Goal: Task Accomplishment & Management: Manage account settings

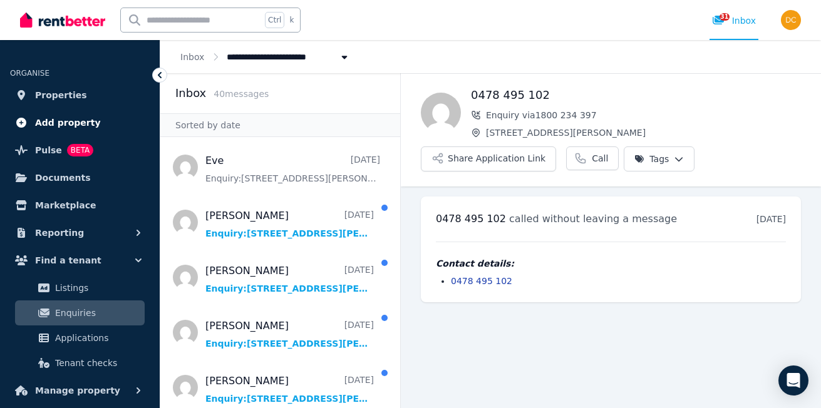
click at [58, 122] on span "Add property" at bounding box center [68, 122] width 66 height 15
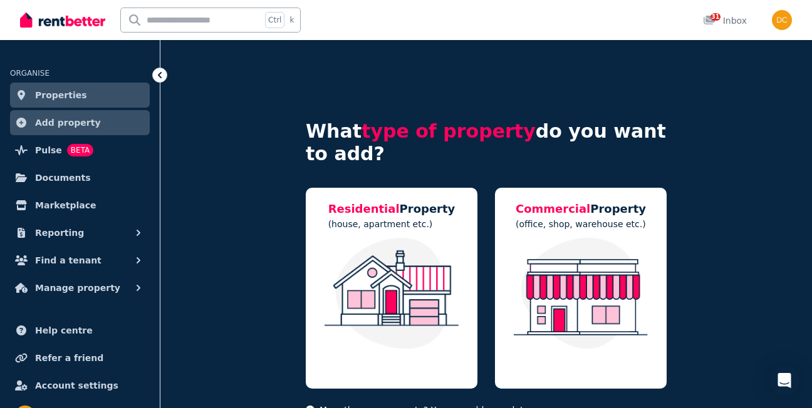
click at [49, 94] on span "Properties" at bounding box center [61, 95] width 52 height 15
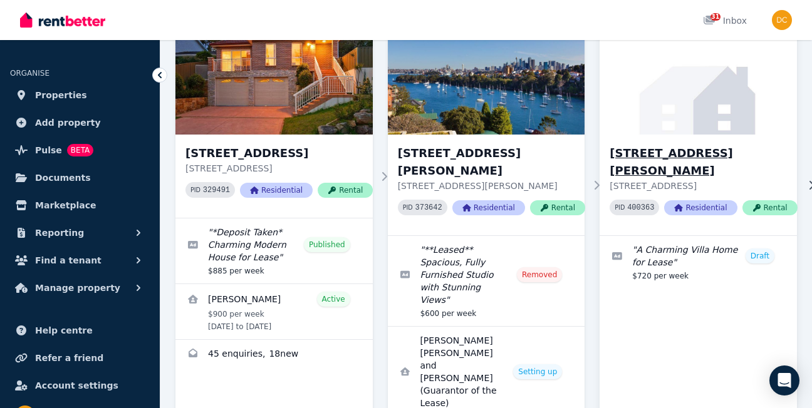
scroll to position [125, 0]
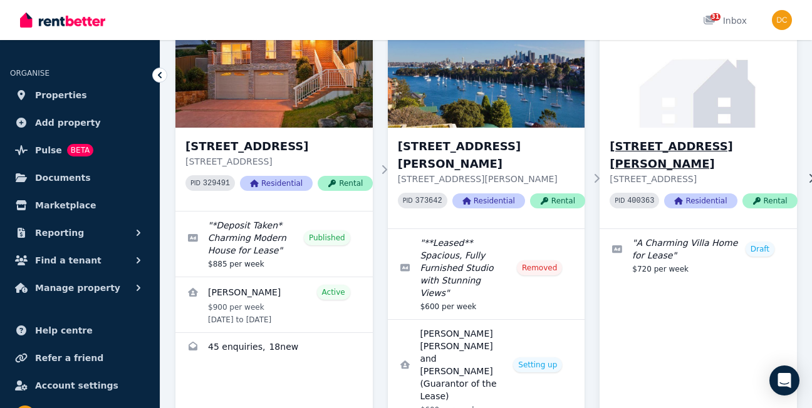
click at [663, 148] on h3 "197 A Ray Rd, Epping" at bounding box center [702, 155] width 187 height 35
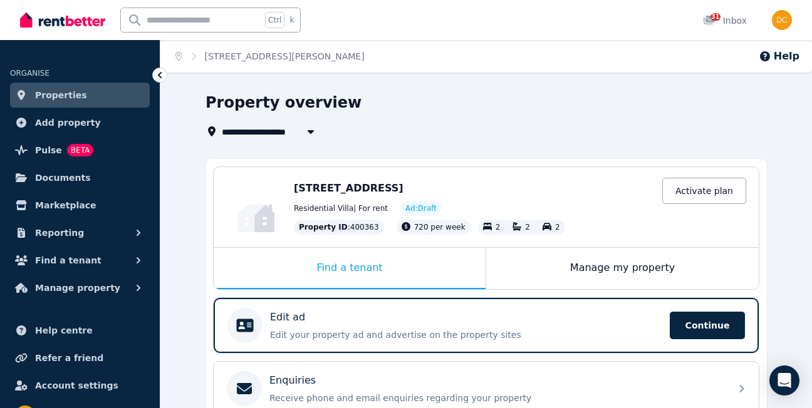
click at [314, 185] on span "197 A Ray Rd, Epping NSW 2121" at bounding box center [349, 188] width 110 height 12
click at [317, 188] on span "197 A Ray Rd, Epping NSW 2121" at bounding box center [349, 188] width 110 height 12
click at [313, 189] on span "197 A Ray Rd, Epping NSW 2121" at bounding box center [349, 188] width 110 height 12
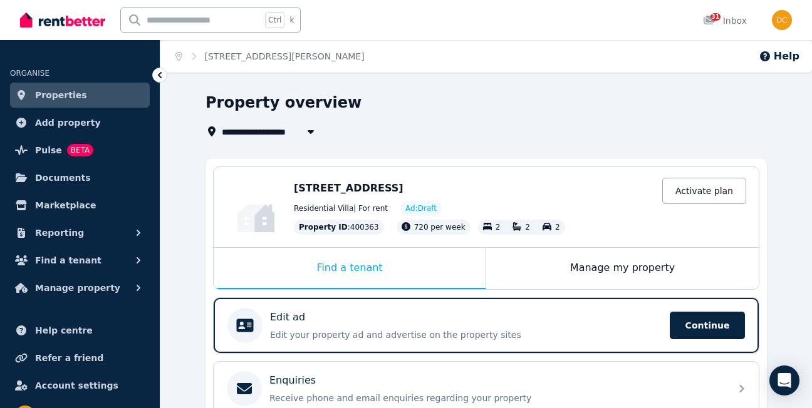
click at [313, 189] on span "197 A Ray Rd, Epping NSW 2121" at bounding box center [349, 188] width 110 height 12
click at [309, 212] on span "Residential Villa | For rent" at bounding box center [341, 209] width 94 height 10
drag, startPoint x: 309, startPoint y: 212, endPoint x: 310, endPoint y: 197, distance: 15.0
click at [310, 197] on div "197 A Ray Rd, Epping NSW 2121 Activate plan Residential Villa | For rent Ad: Dr…" at bounding box center [520, 207] width 452 height 55
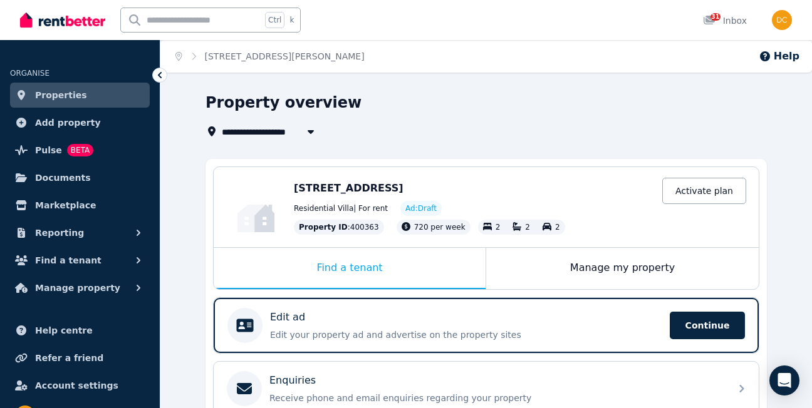
click at [312, 132] on icon "button" at bounding box center [311, 132] width 6 height 4
click at [243, 131] on span "197 A Ray Rd, Epping" at bounding box center [310, 131] width 177 height 15
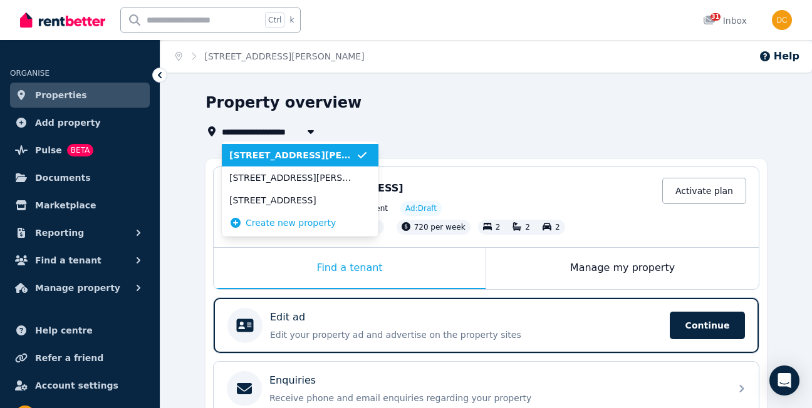
click at [354, 157] on span "197 A Ray Rd, Epping" at bounding box center [292, 155] width 127 height 13
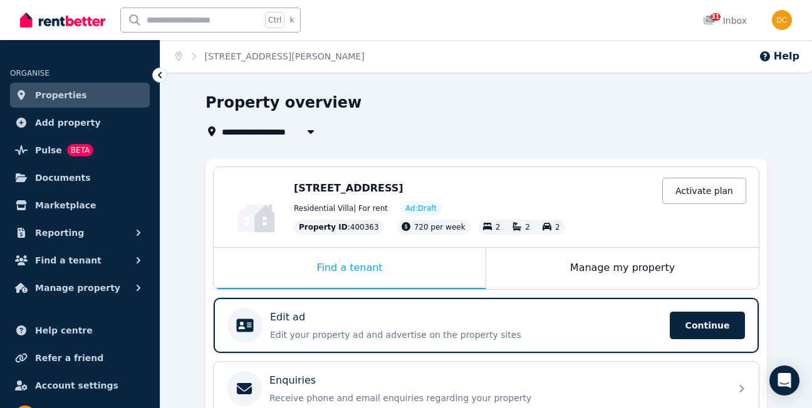
click at [314, 130] on icon "button" at bounding box center [310, 132] width 13 height 10
type input "**********"
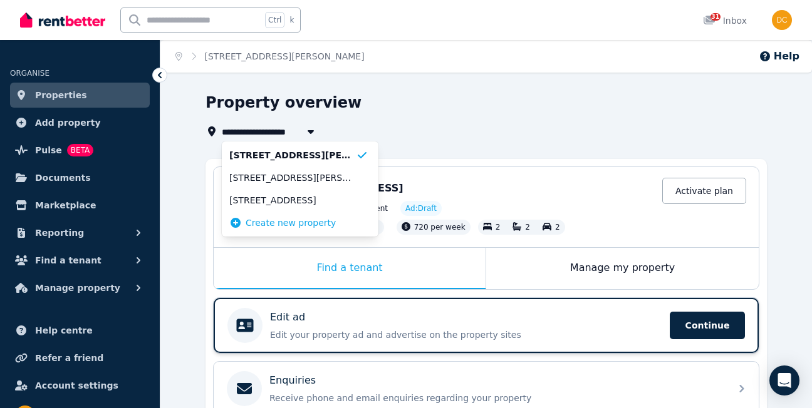
click at [283, 319] on p "Edit ad" at bounding box center [287, 317] width 35 height 15
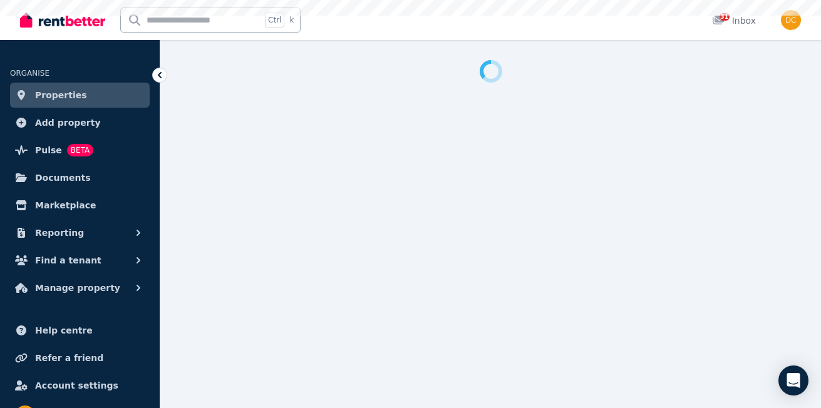
select select "***"
select select "**********"
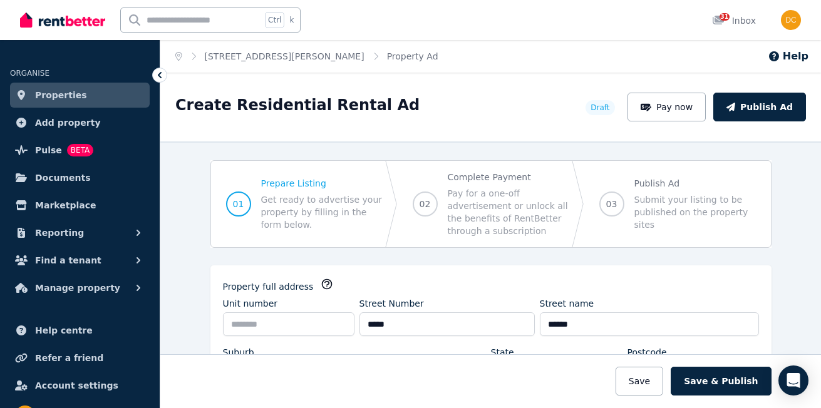
click at [370, 61] on div "Property Ad" at bounding box center [404, 56] width 69 height 13
click at [207, 56] on link "197 A Ray Rd, Epping" at bounding box center [285, 56] width 160 height 10
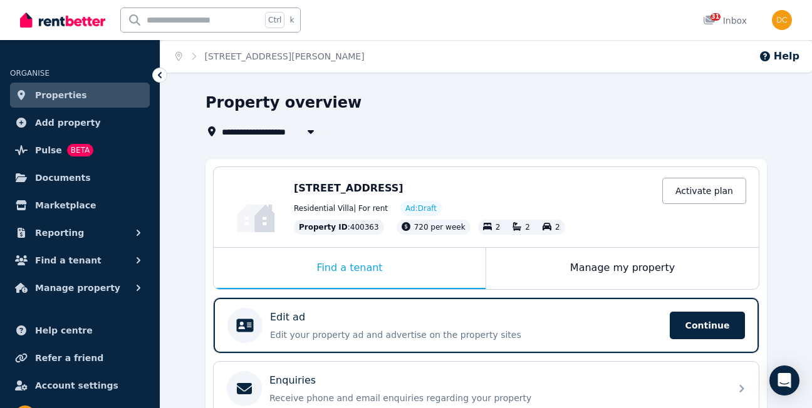
click at [312, 200] on div "197 A Ray Rd, Epping NSW 2121 Activate plan Residential Villa | For rent Ad: Dr…" at bounding box center [520, 207] width 452 height 55
click at [318, 221] on div "Property ID : 400363" at bounding box center [339, 227] width 90 height 15
click at [264, 219] on div "Edit" at bounding box center [267, 221] width 33 height 18
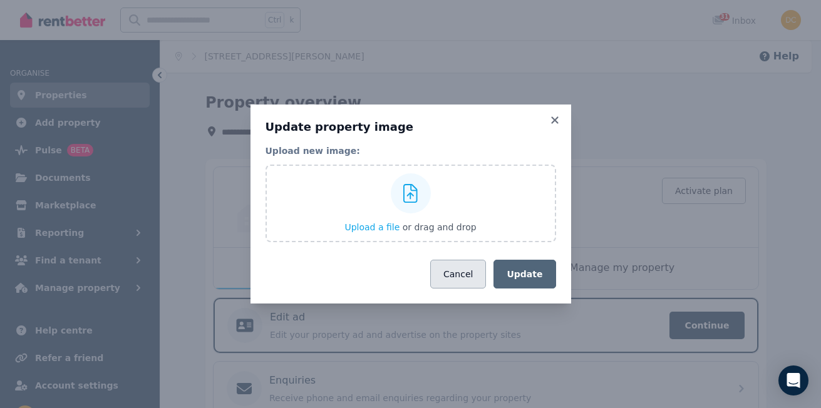
click at [483, 276] on button "Cancel" at bounding box center [458, 274] width 56 height 29
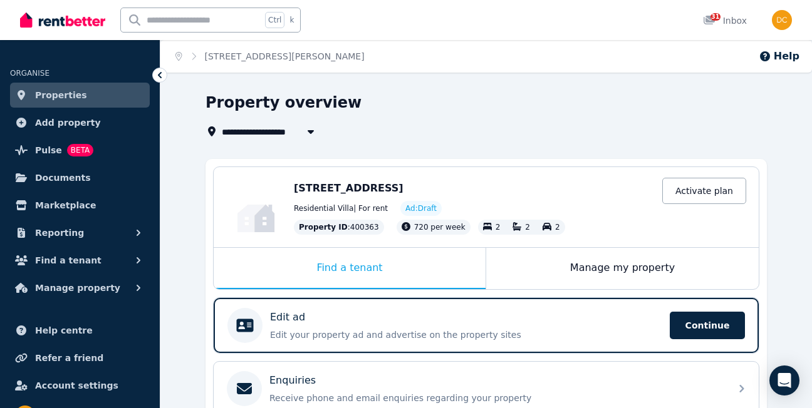
click at [387, 192] on span "197 A Ray Rd, Epping NSW 2121" at bounding box center [349, 188] width 110 height 12
click at [316, 132] on icon "button" at bounding box center [310, 132] width 13 height 10
type input "**********"
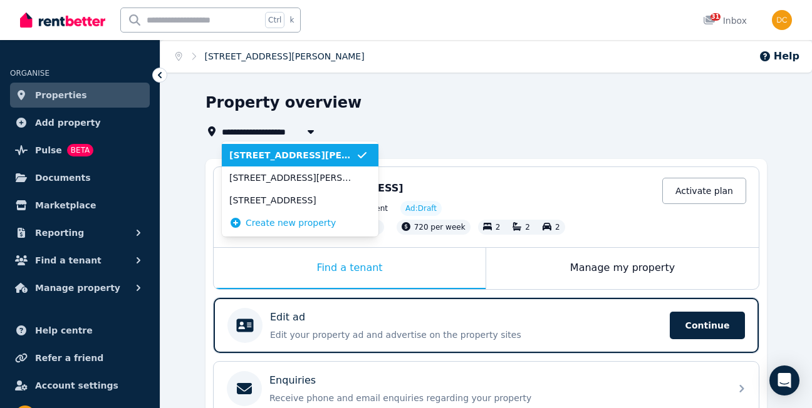
click at [240, 57] on link "197 A Ray Rd, Epping" at bounding box center [285, 56] width 160 height 10
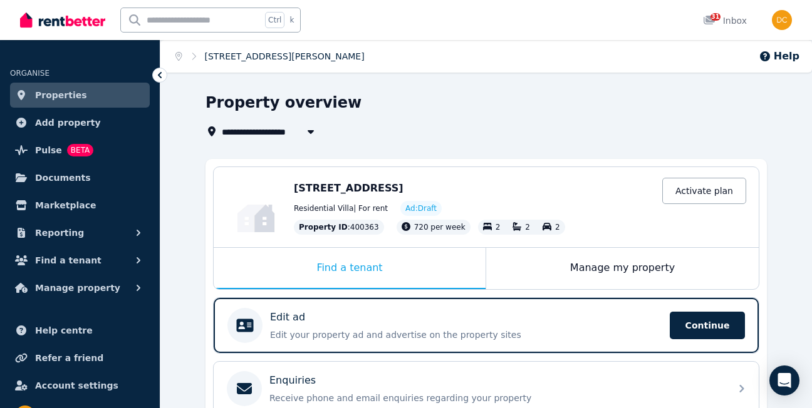
click at [220, 55] on link "197 A Ray Rd, Epping" at bounding box center [285, 56] width 160 height 10
click at [192, 56] on icon "Breadcrumb" at bounding box center [193, 56] width 13 height 9
click at [217, 57] on link "197 A Ray Rd, Epping" at bounding box center [285, 56] width 160 height 10
drag, startPoint x: 217, startPoint y: 57, endPoint x: 192, endPoint y: 57, distance: 25.1
click at [192, 57] on icon "Breadcrumb" at bounding box center [193, 56] width 13 height 9
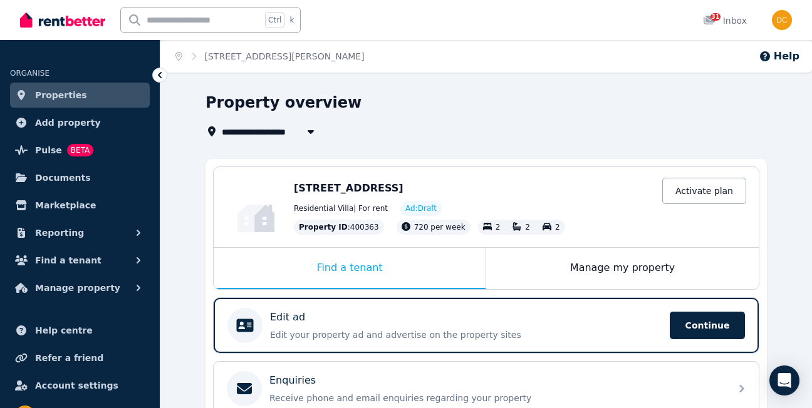
drag, startPoint x: 215, startPoint y: 56, endPoint x: 394, endPoint y: 115, distance: 188.6
click at [394, 115] on div "Property overview" at bounding box center [482, 105] width 554 height 24
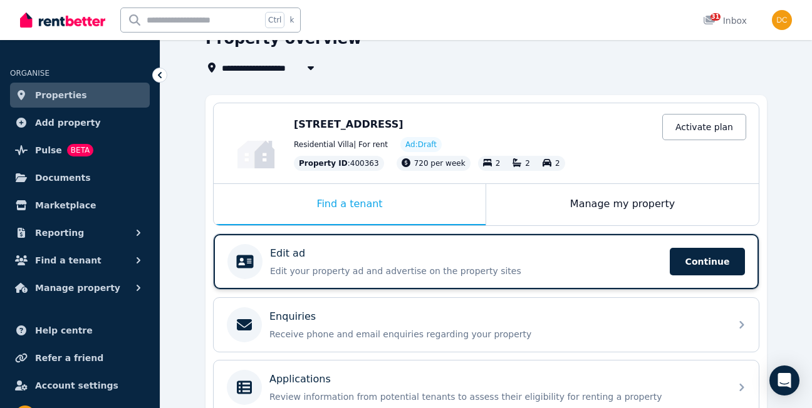
scroll to position [63, 0]
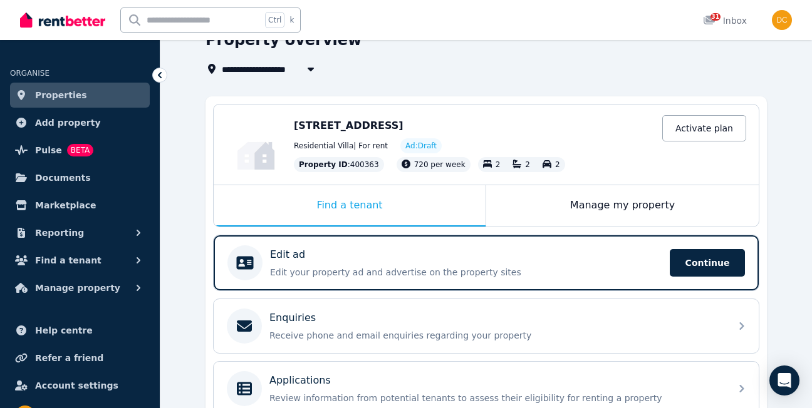
click at [313, 127] on span "197 A Ray Rd, Epping NSW 2121" at bounding box center [349, 126] width 110 height 12
click at [209, 69] on icon at bounding box center [212, 69] width 8 height 10
click at [211, 69] on icon at bounding box center [212, 69] width 8 height 10
